Goal: Information Seeking & Learning: Learn about a topic

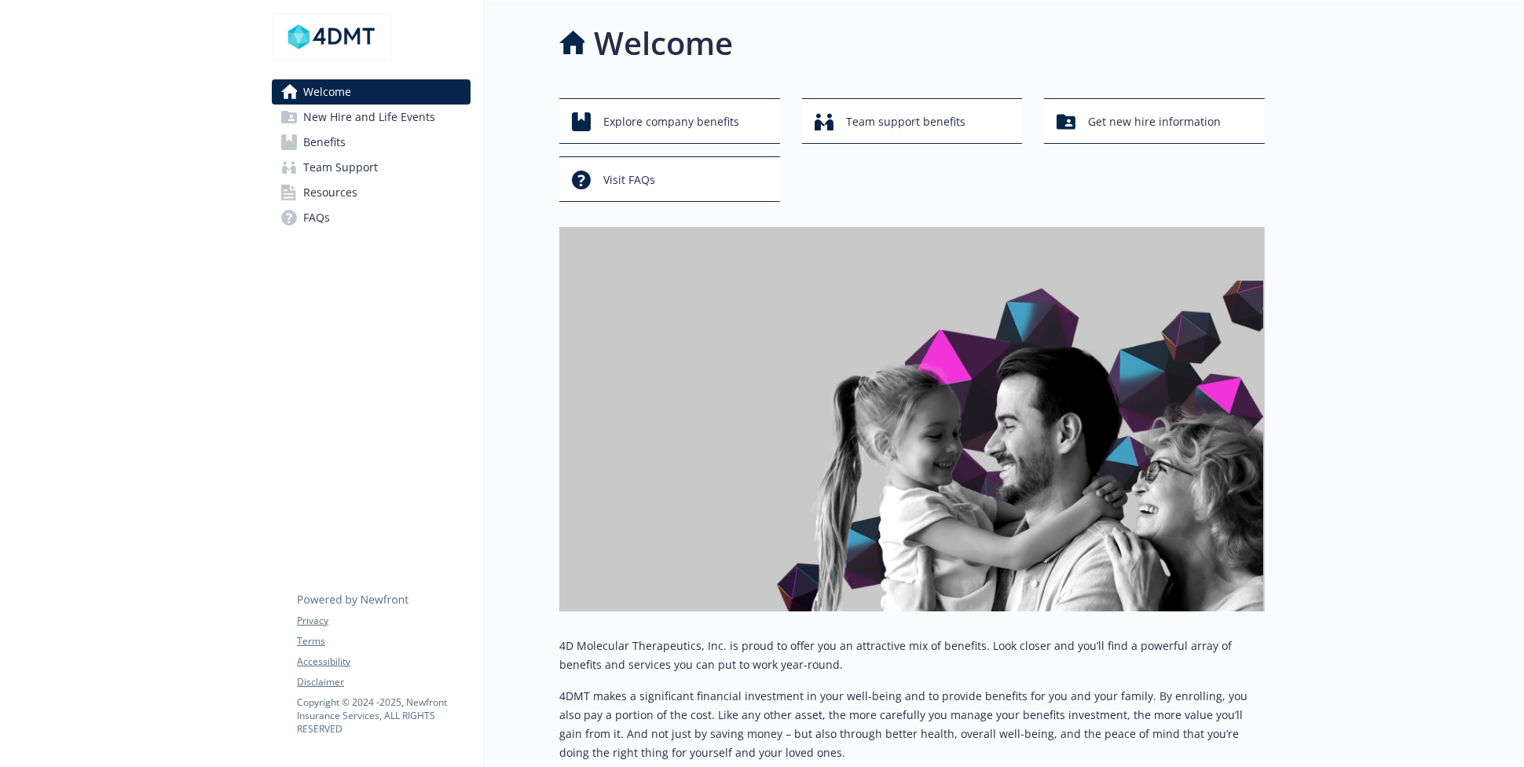
click at [334, 136] on span "Benefits" at bounding box center [324, 142] width 42 height 25
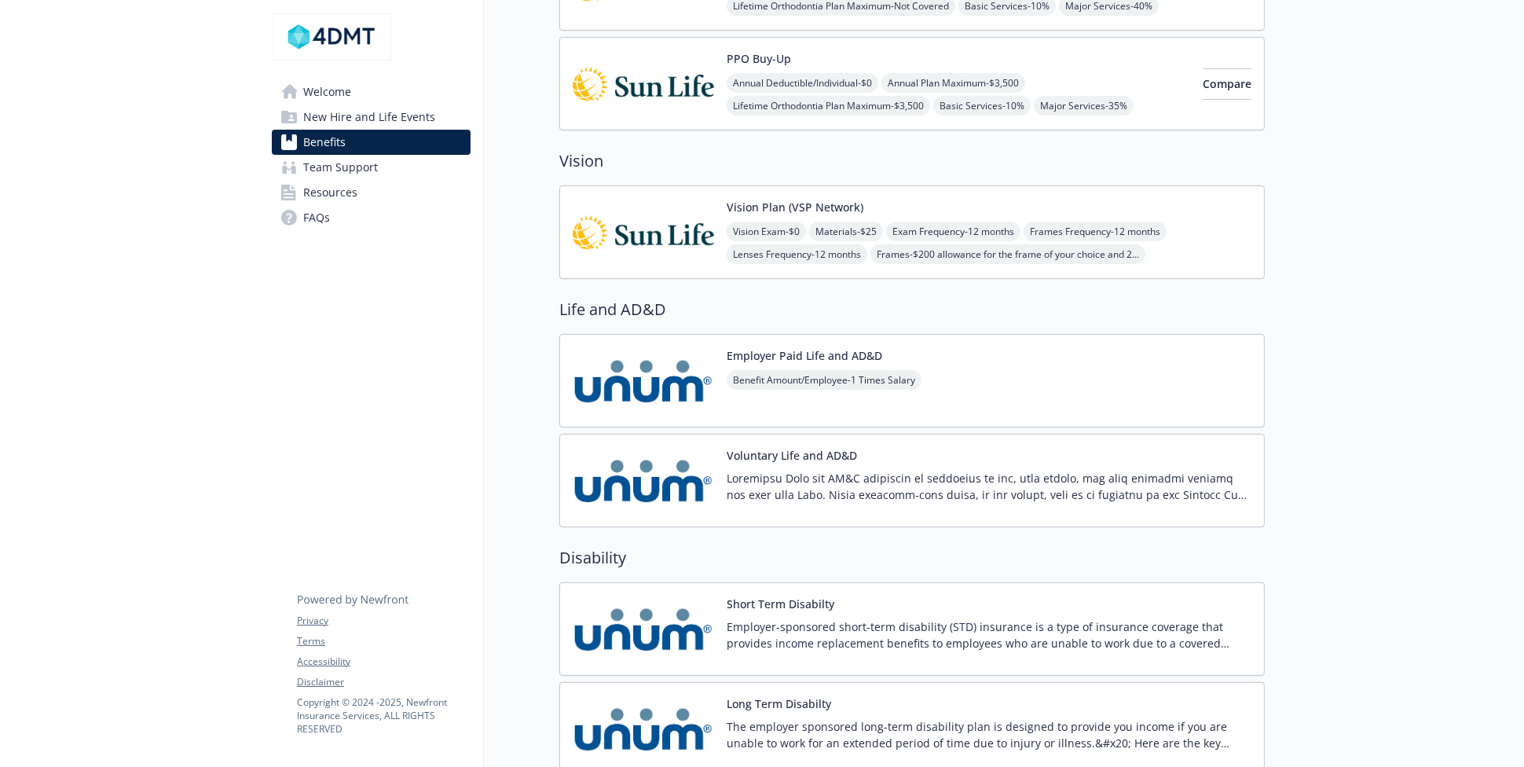
scroll to position [523, 0]
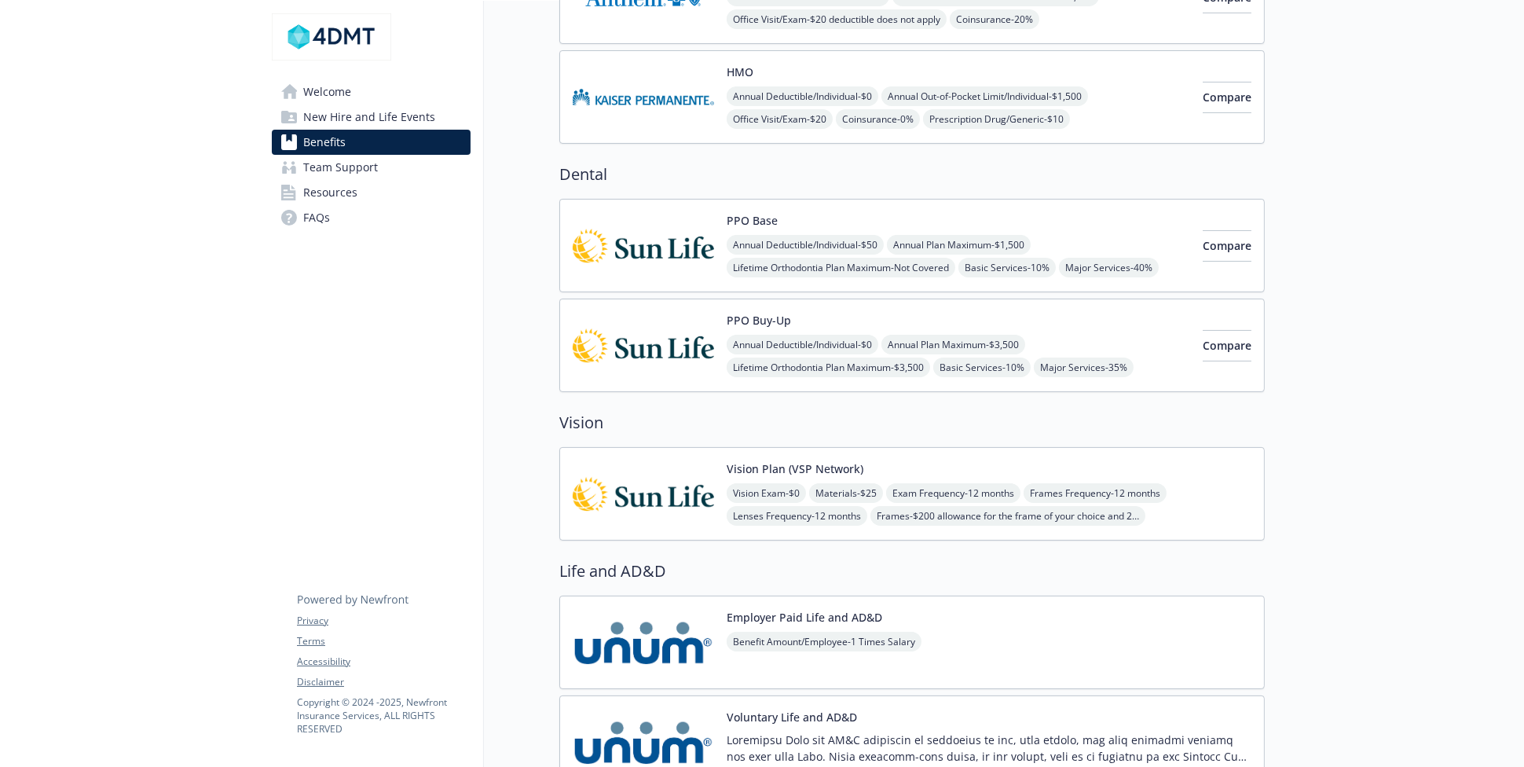
click at [760, 314] on button "PPO Buy-Up" at bounding box center [759, 320] width 64 height 16
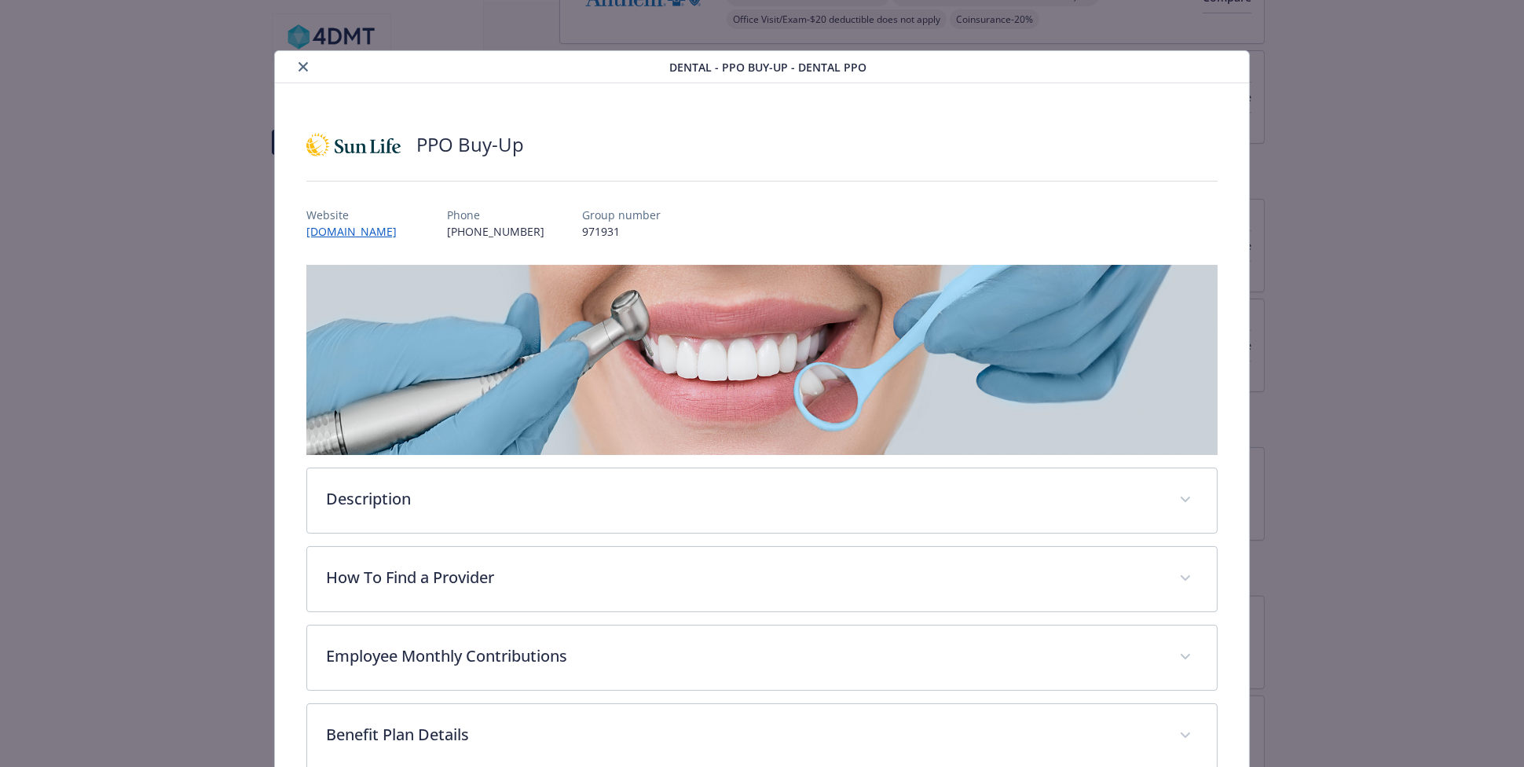
click at [302, 64] on icon "close" at bounding box center [302, 66] width 9 height 9
click at [301, 65] on icon "close" at bounding box center [302, 66] width 9 height 9
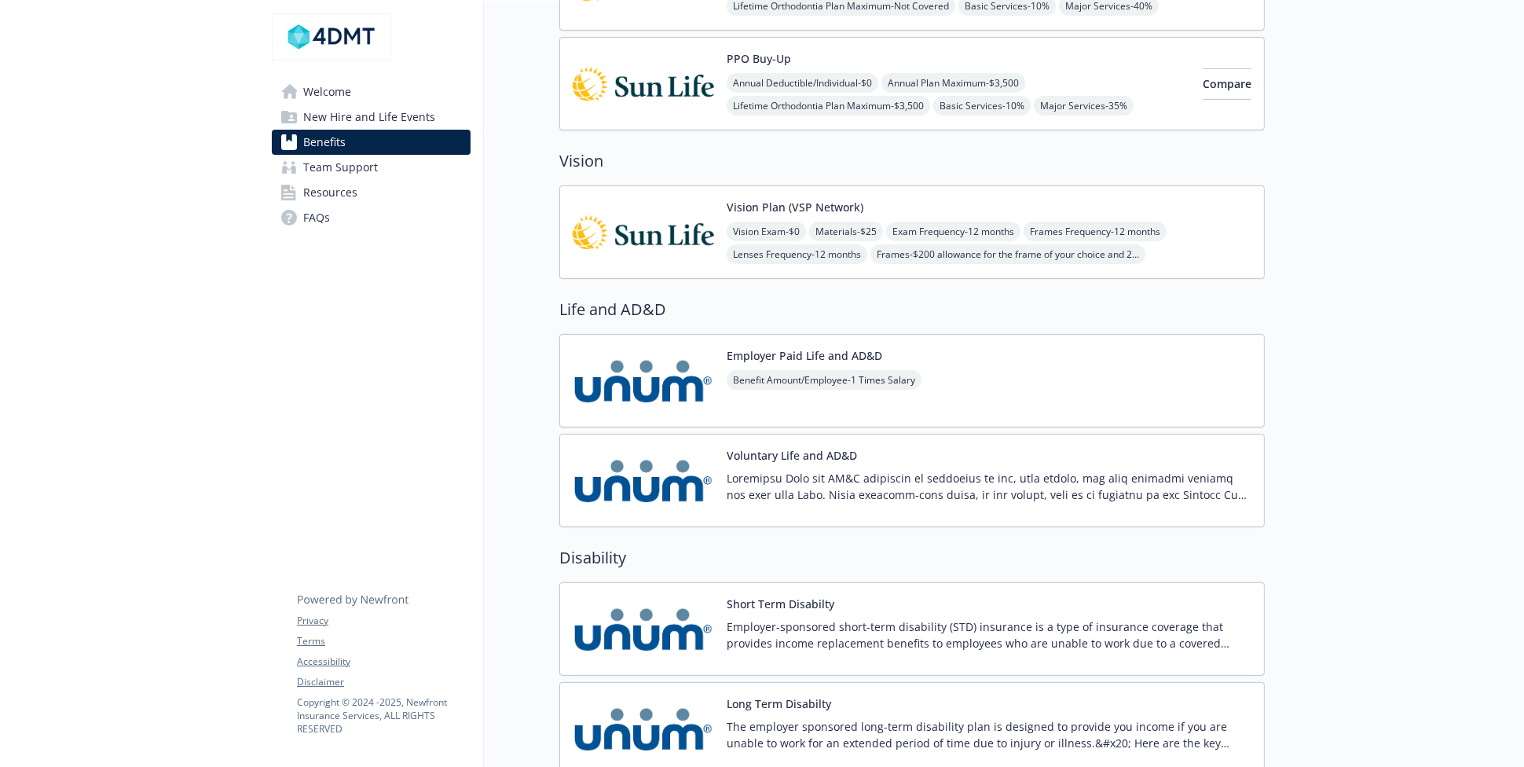
scroll to position [523, 0]
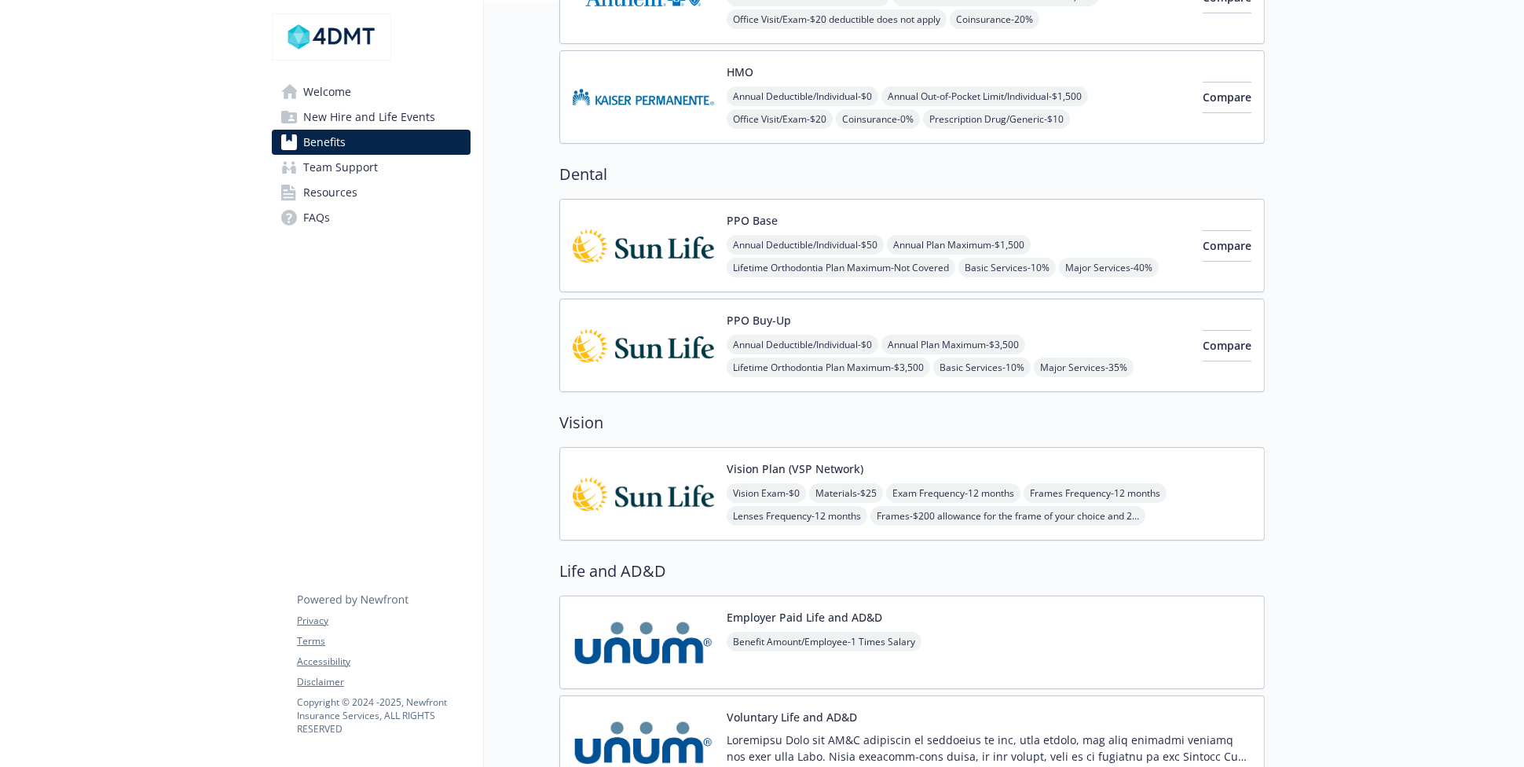
click at [653, 340] on img at bounding box center [643, 345] width 141 height 67
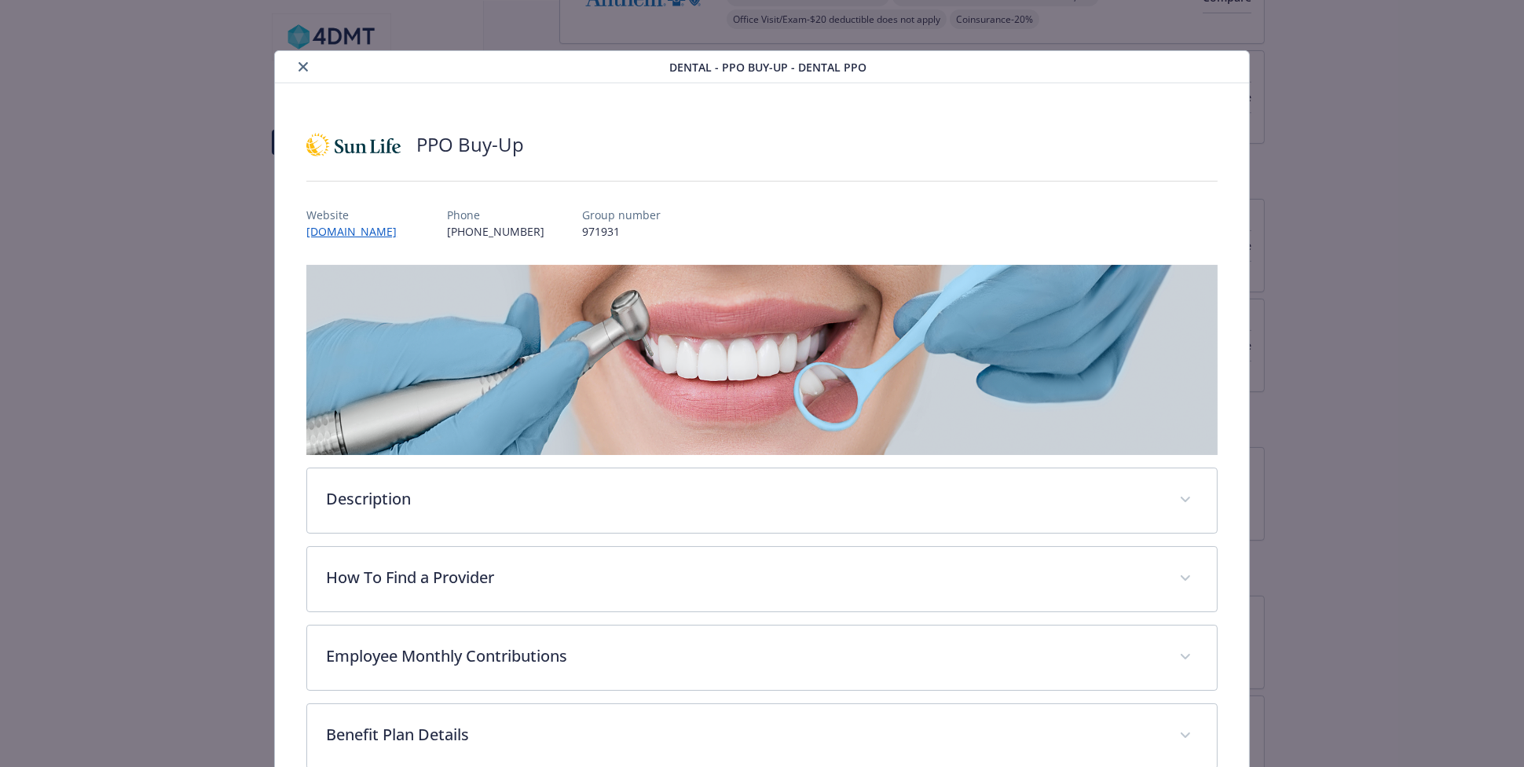
scroll to position [46, 0]
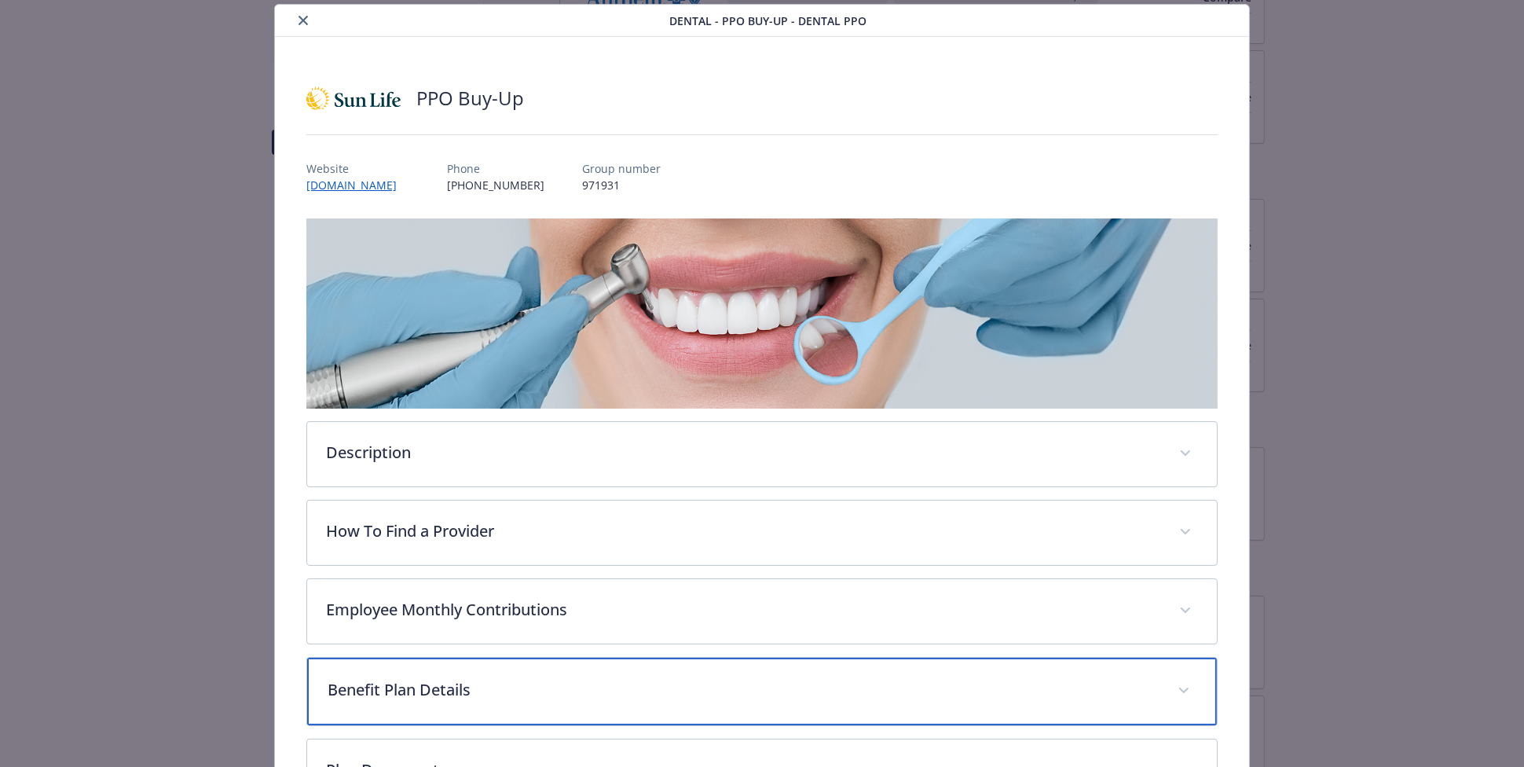
click at [450, 684] on p "Benefit Plan Details" at bounding box center [743, 690] width 831 height 24
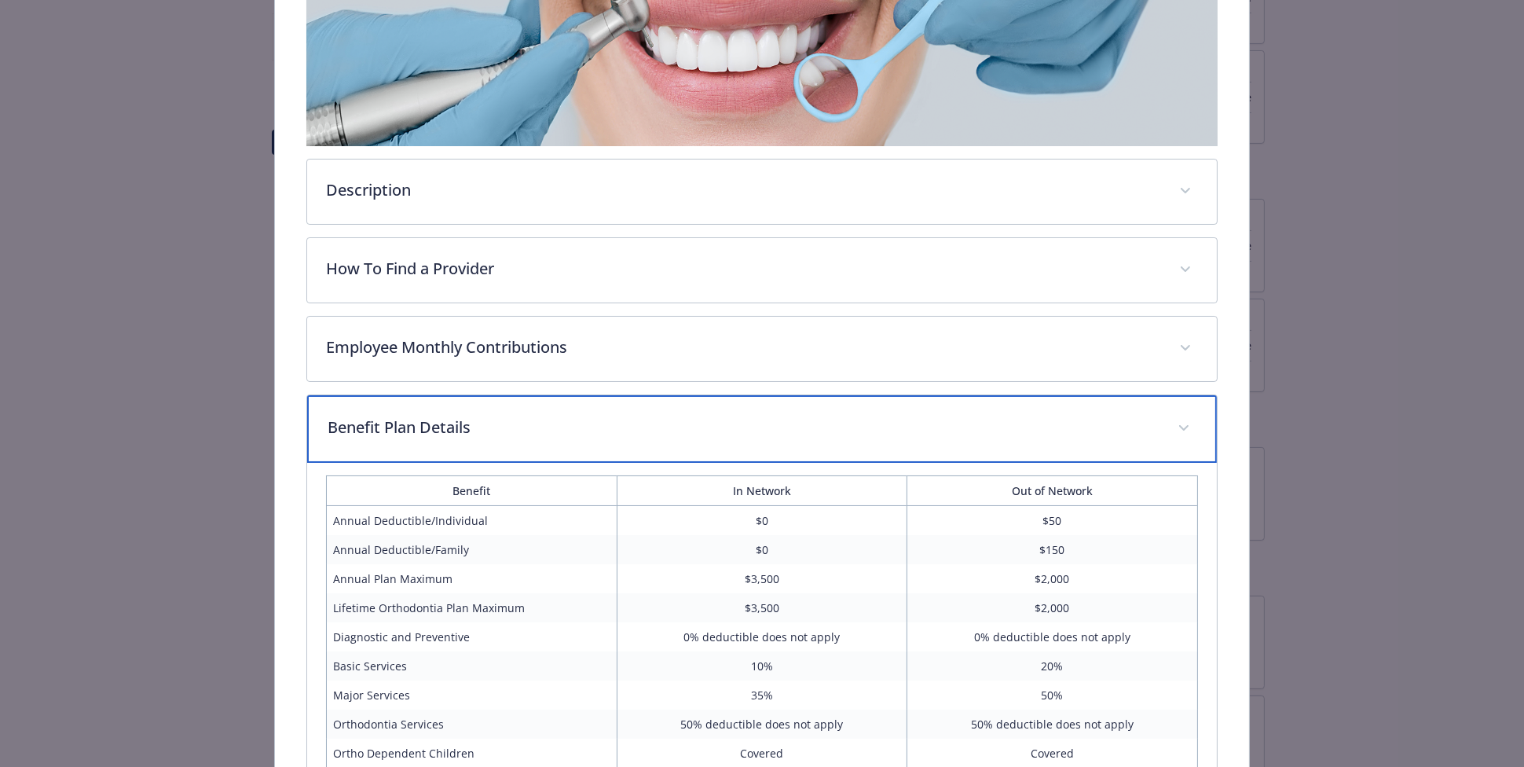
scroll to position [570, 0]
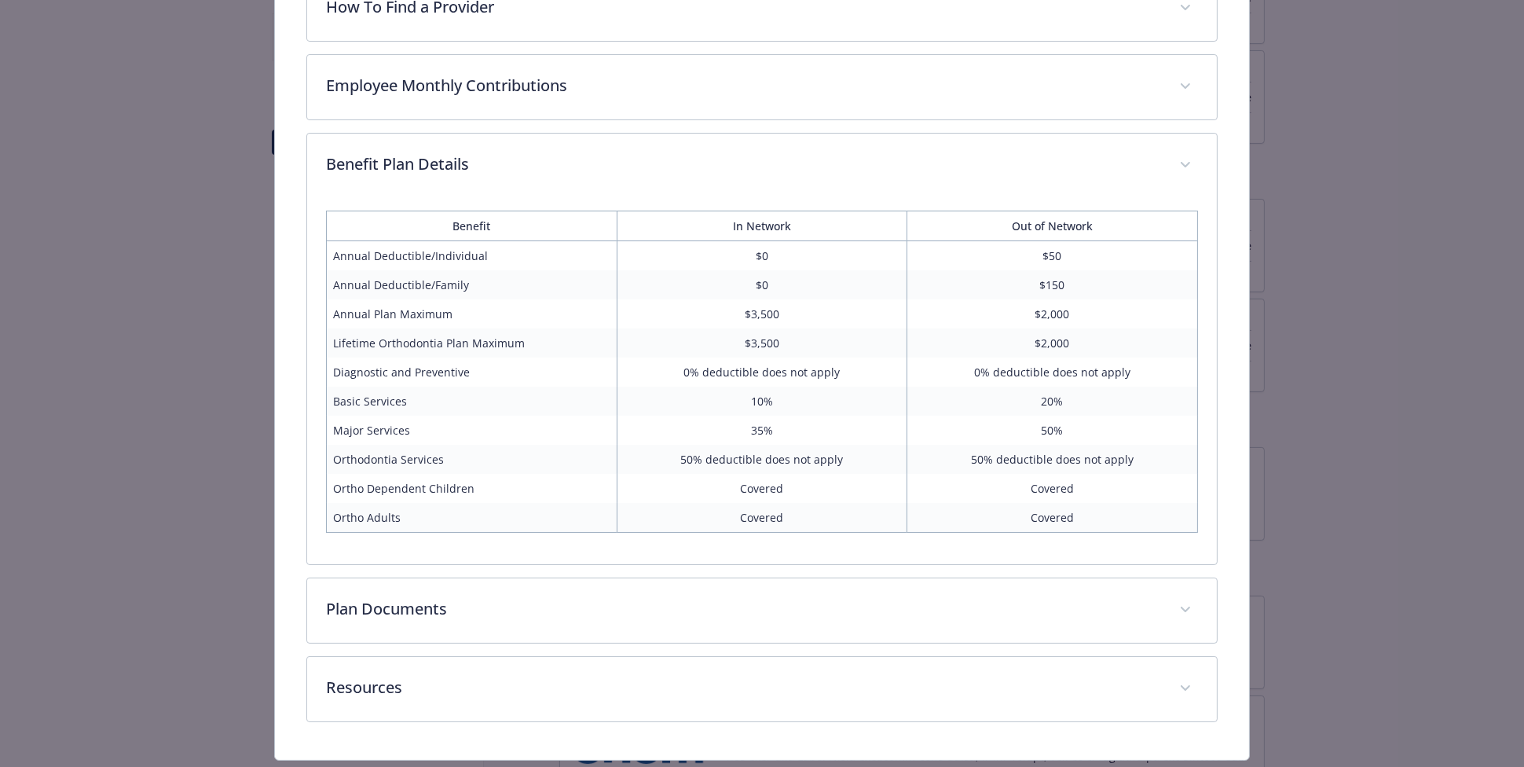
click at [2, 576] on div "Dental - PPO Buy-Up - Dental PPO PPO Buy-Up Website [DOMAIN_NAME] Phone [PHONE_…" at bounding box center [762, 383] width 1524 height 767
